Goal: Information Seeking & Learning: Find specific fact

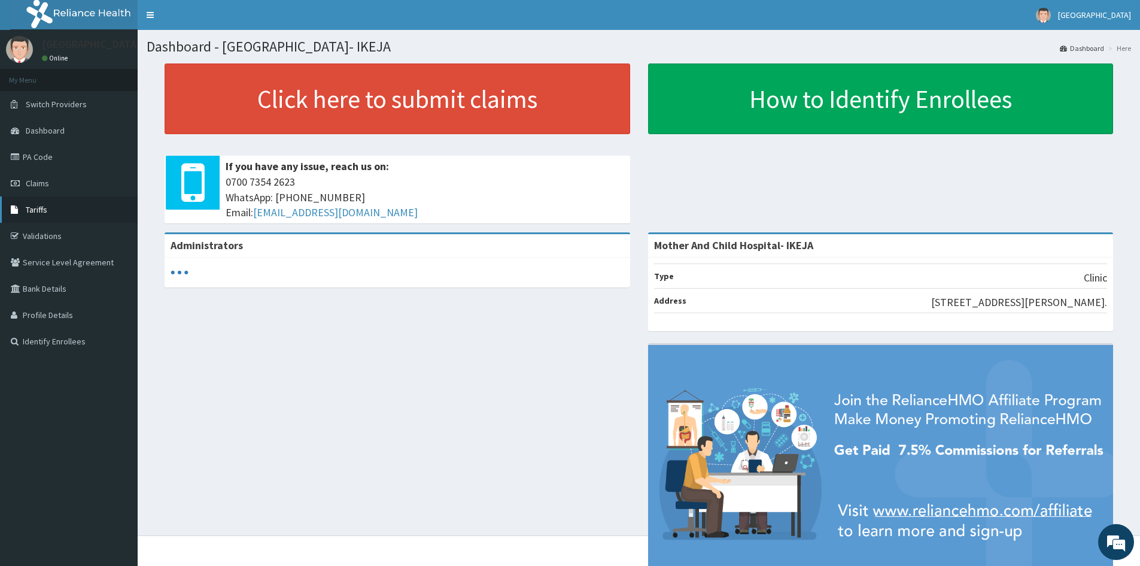
click at [36, 206] on span "Tariffs" at bounding box center [37, 209] width 22 height 11
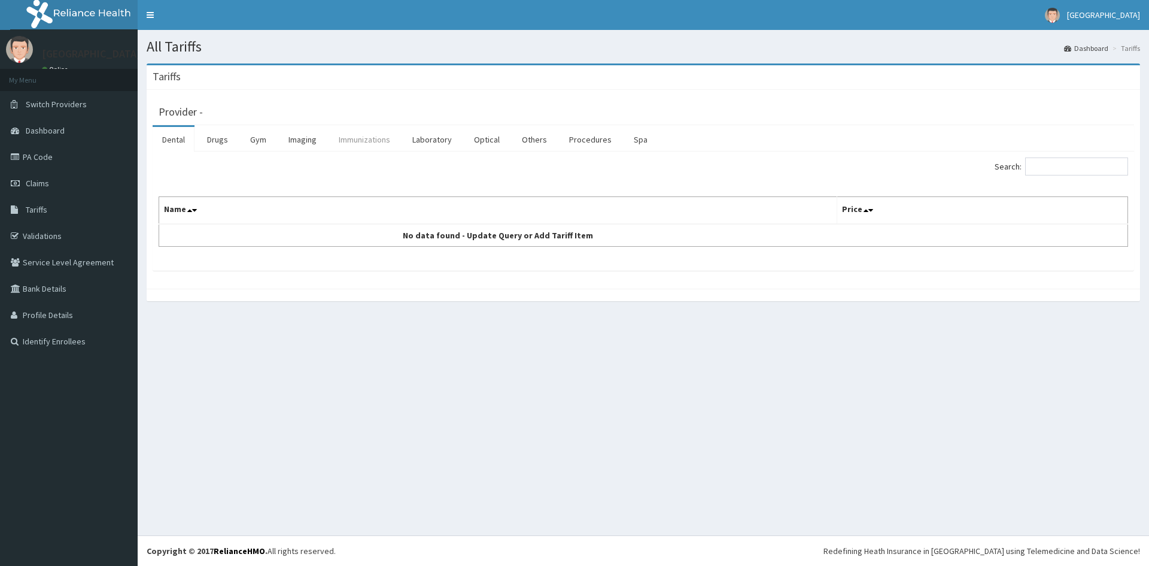
click at [380, 141] on link "Immunizations" at bounding box center [364, 139] width 71 height 25
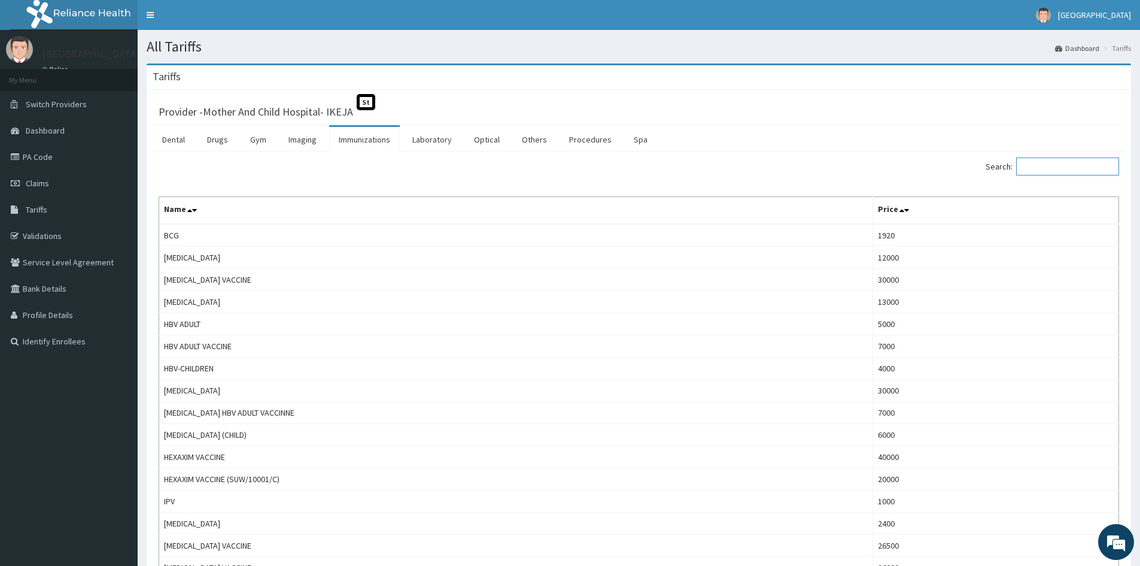
click at [1048, 171] on input "Search:" at bounding box center [1067, 166] width 103 height 18
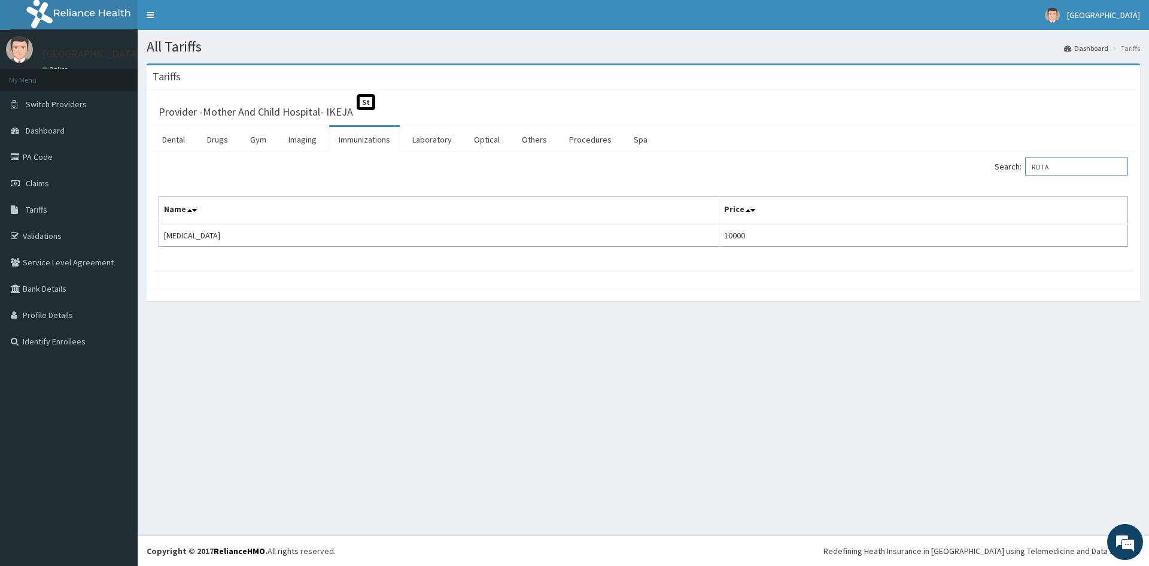
drag, startPoint x: 1068, startPoint y: 165, endPoint x: 1005, endPoint y: 170, distance: 63.7
click at [1002, 168] on div "Search: ROTA" at bounding box center [890, 167] width 476 height 21
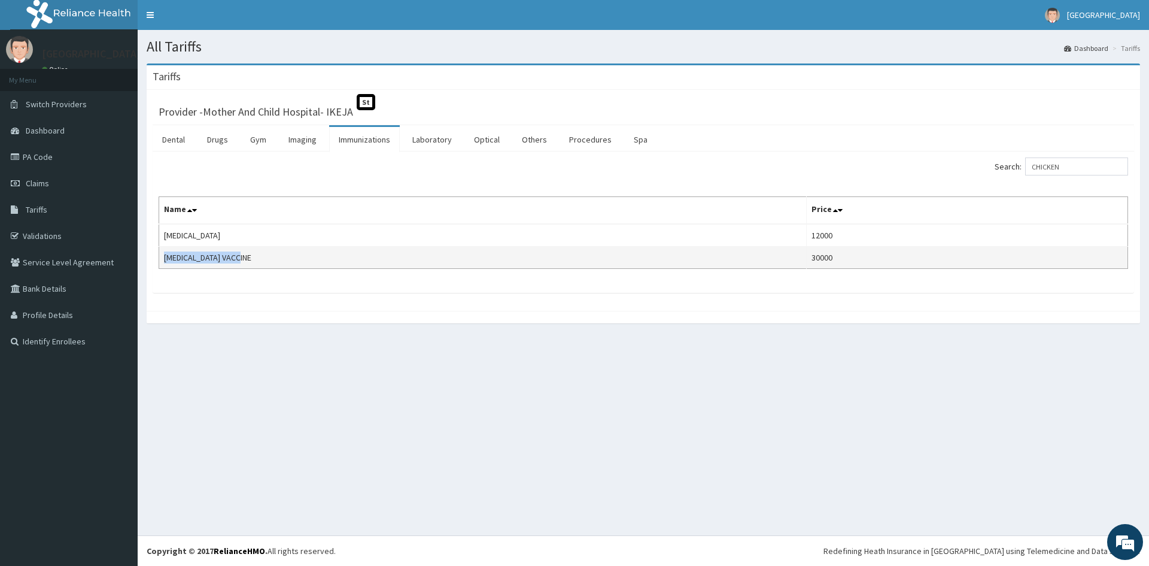
drag, startPoint x: 248, startPoint y: 259, endPoint x: 164, endPoint y: 262, distance: 83.8
click at [164, 262] on td "[MEDICAL_DATA] VACCINE" at bounding box center [483, 258] width 648 height 22
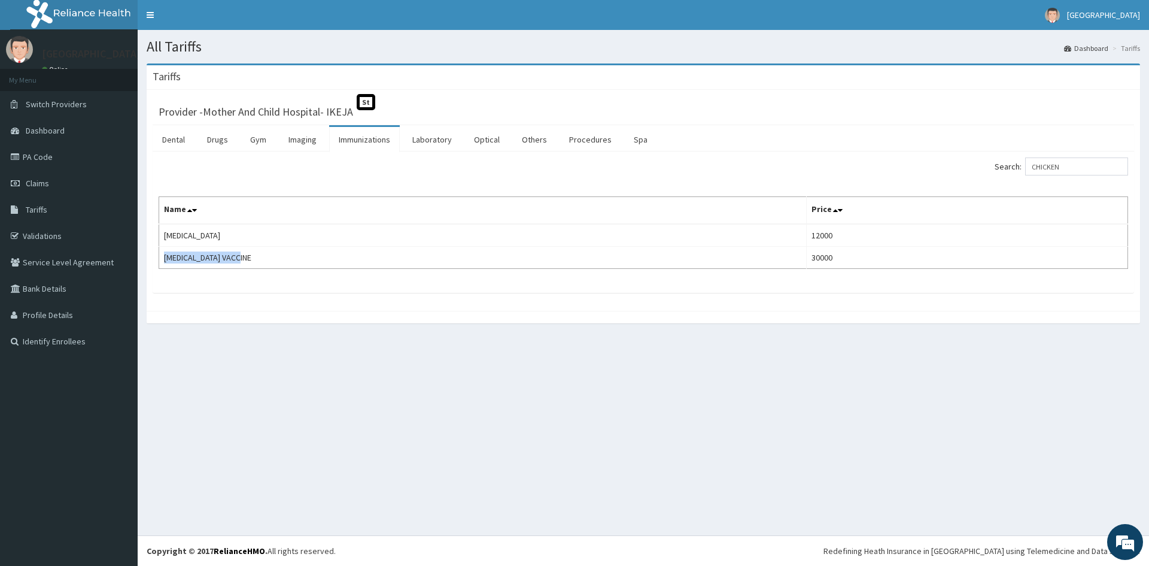
copy td "[MEDICAL_DATA] VACCINE"
drag, startPoint x: 1078, startPoint y: 171, endPoint x: 1023, endPoint y: 168, distance: 55.7
click at [1023, 168] on label "Search: CHICKEN" at bounding box center [1061, 166] width 133 height 18
type input "MMR"
